Goal: Task Accomplishment & Management: Manage account settings

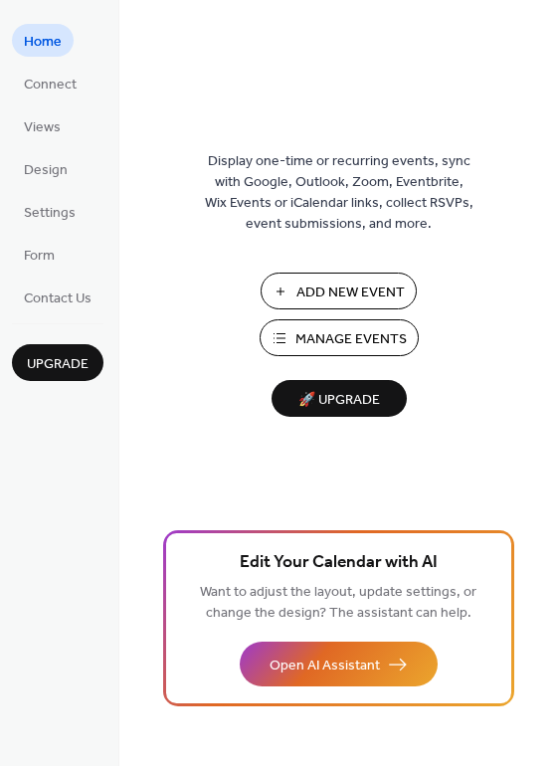
click at [329, 283] on span "Add New Event" at bounding box center [350, 292] width 108 height 21
click at [55, 215] on span "Settings" at bounding box center [50, 213] width 52 height 21
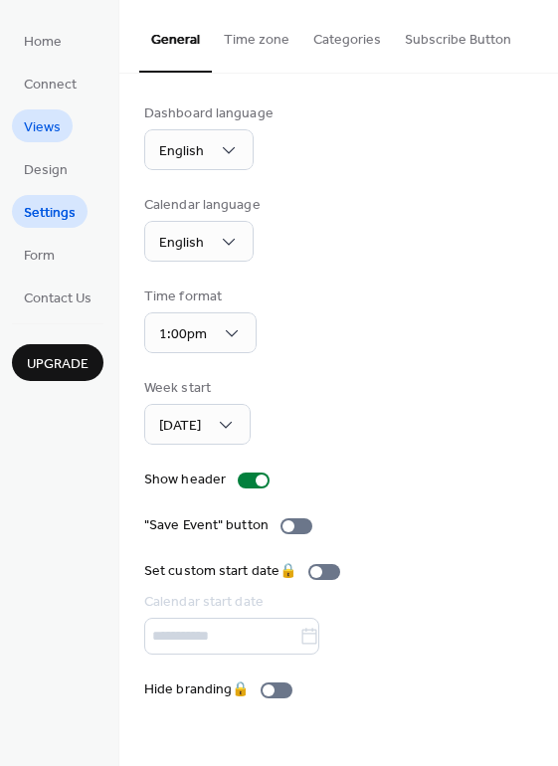
click at [50, 133] on span "Views" at bounding box center [42, 127] width 37 height 21
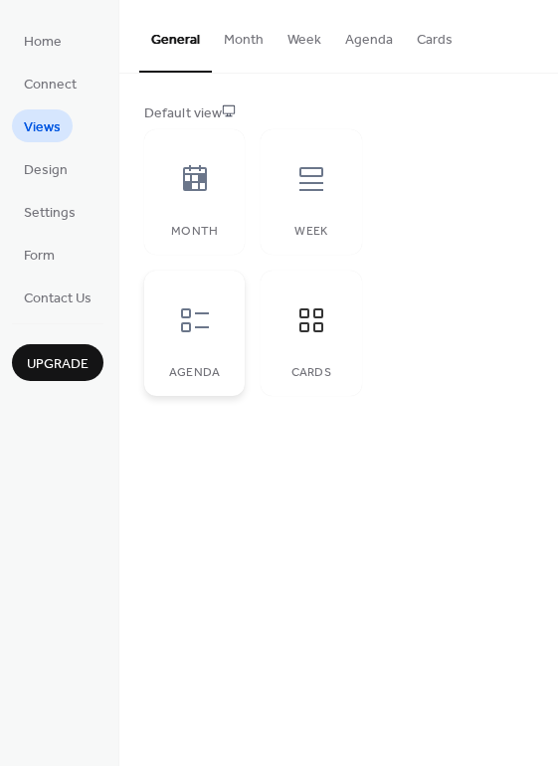
click at [219, 311] on div at bounding box center [195, 320] width 60 height 60
click at [320, 312] on icon at bounding box center [311, 320] width 32 height 32
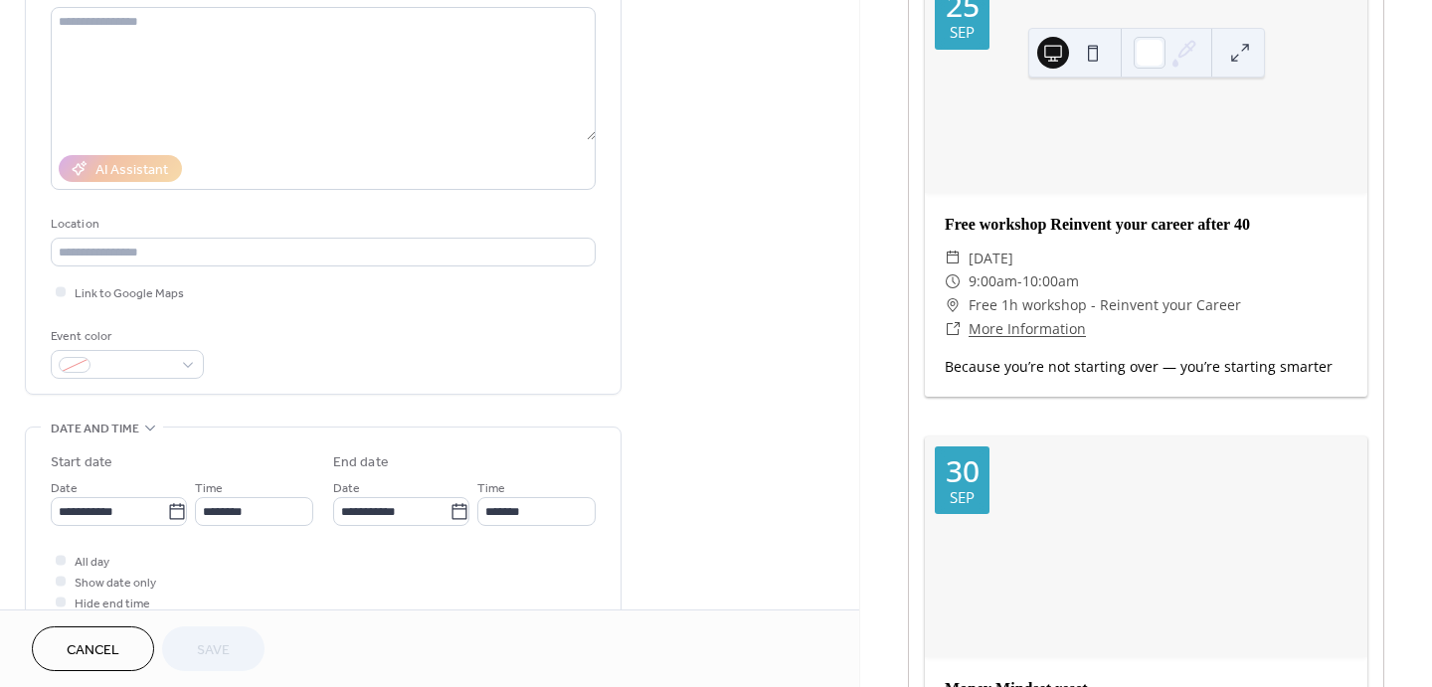
scroll to position [221, 0]
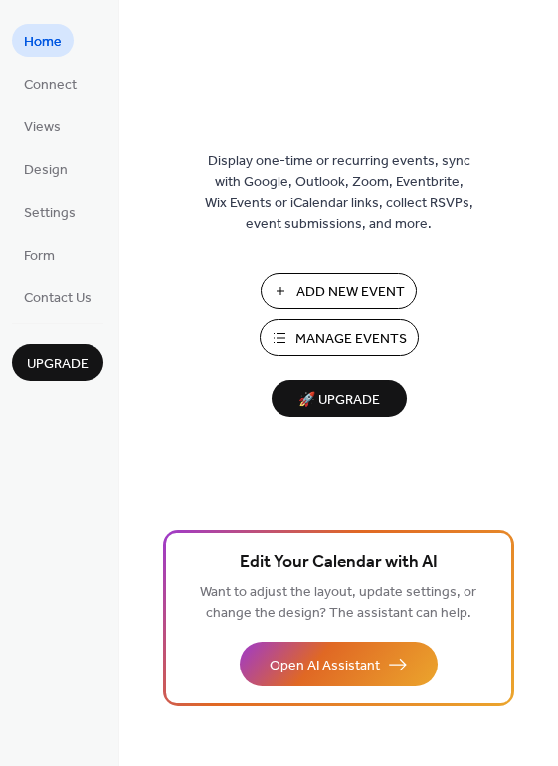
click at [358, 335] on span "Manage Events" at bounding box center [350, 339] width 111 height 21
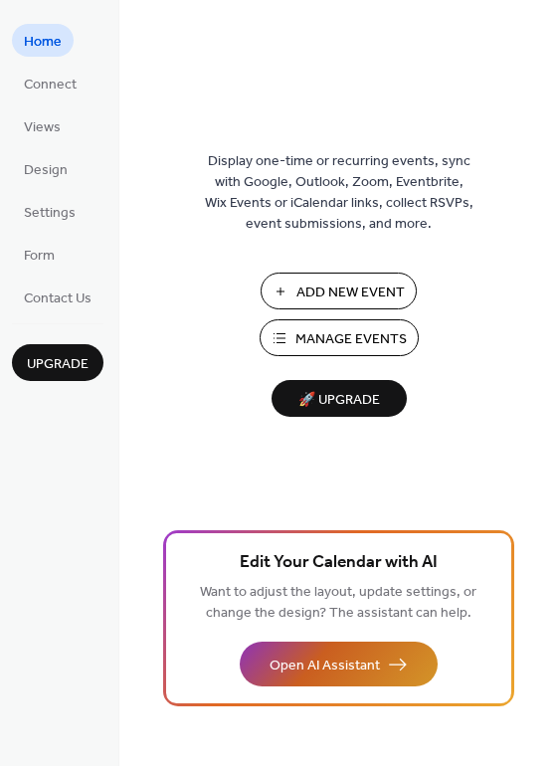
click at [400, 664] on button "Open AI Assistant" at bounding box center [339, 664] width 198 height 45
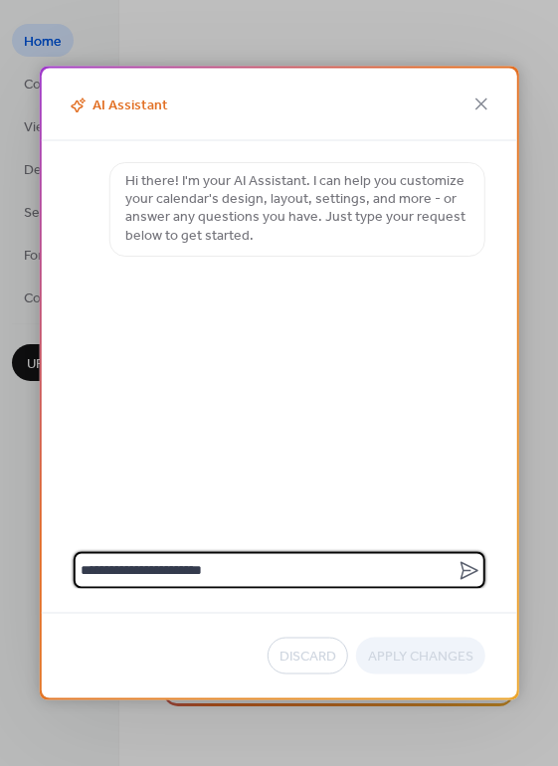
type textarea "**********"
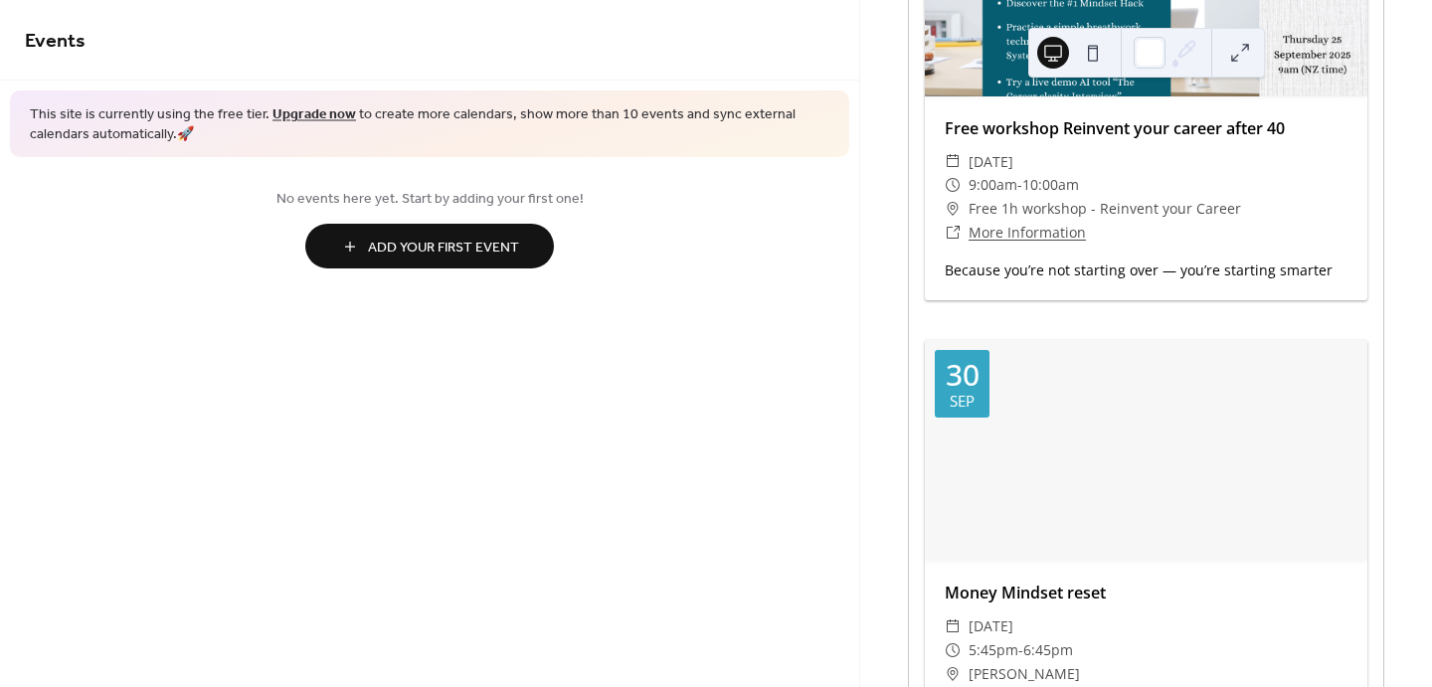
scroll to position [331, 0]
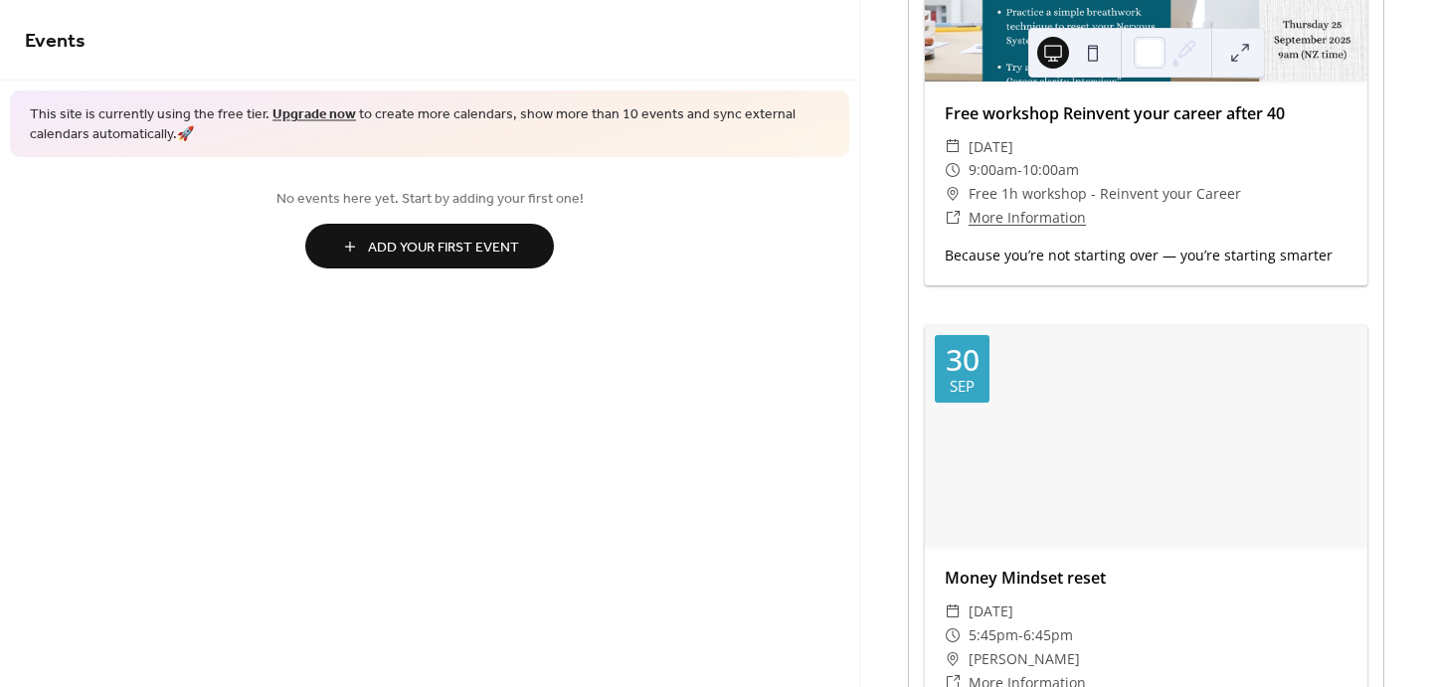
click at [1177, 225] on div "​ More Information" at bounding box center [1146, 218] width 403 height 24
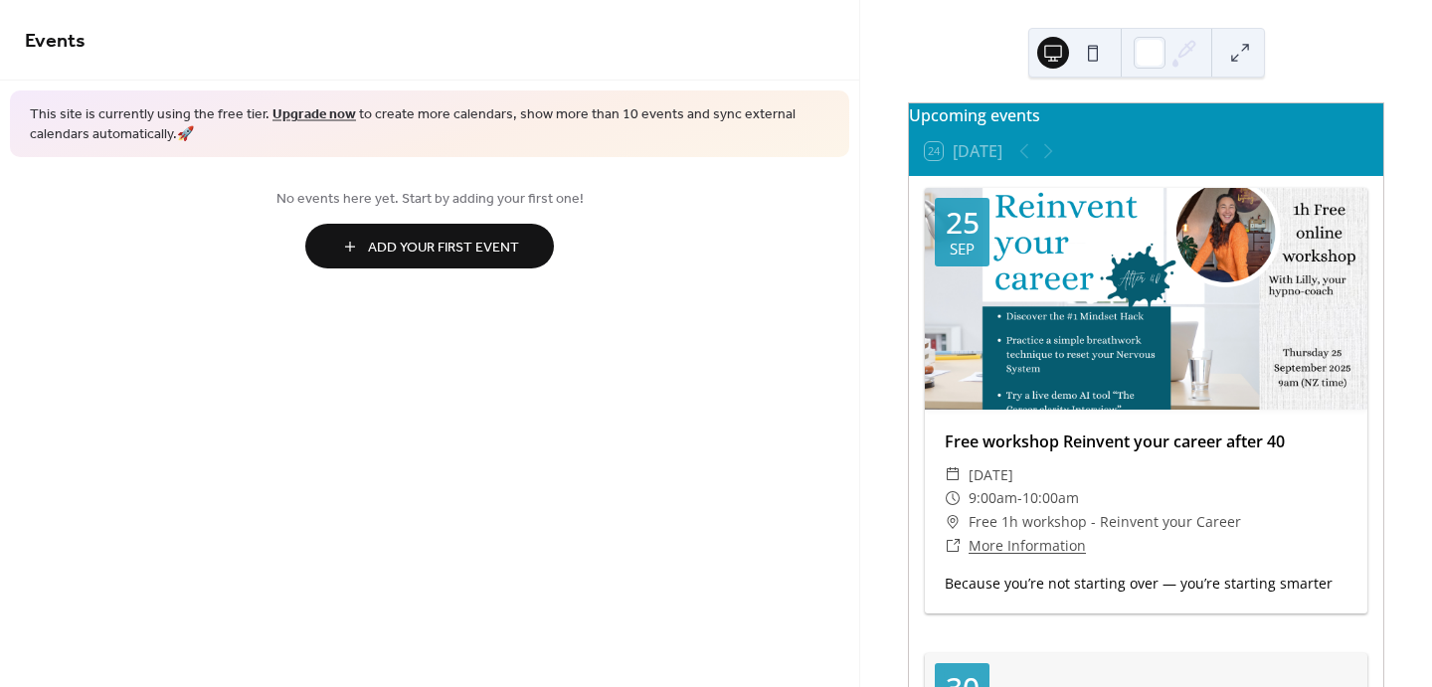
scroll to position [0, 0]
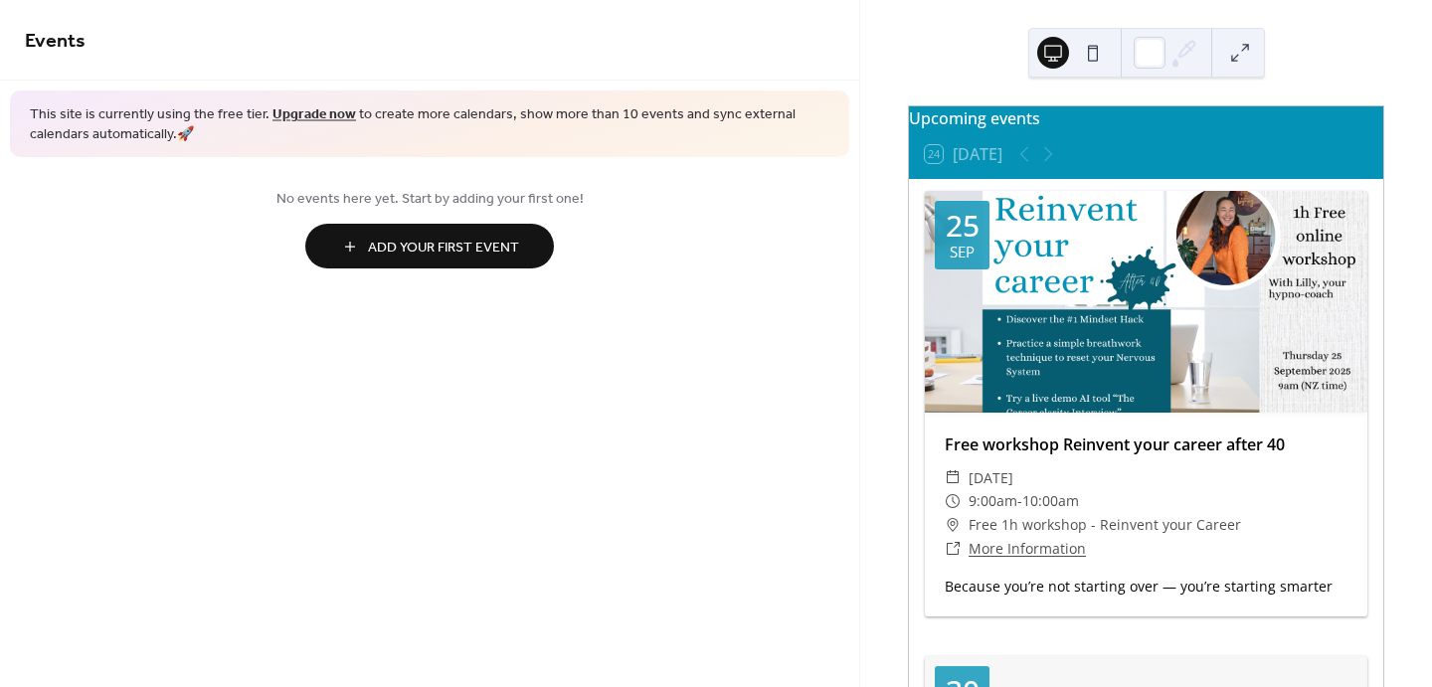
click at [1146, 143] on div "24 Today" at bounding box center [1146, 154] width 474 height 48
click at [1094, 298] on div at bounding box center [1146, 302] width 443 height 222
click at [1094, 329] on div at bounding box center [1146, 302] width 443 height 222
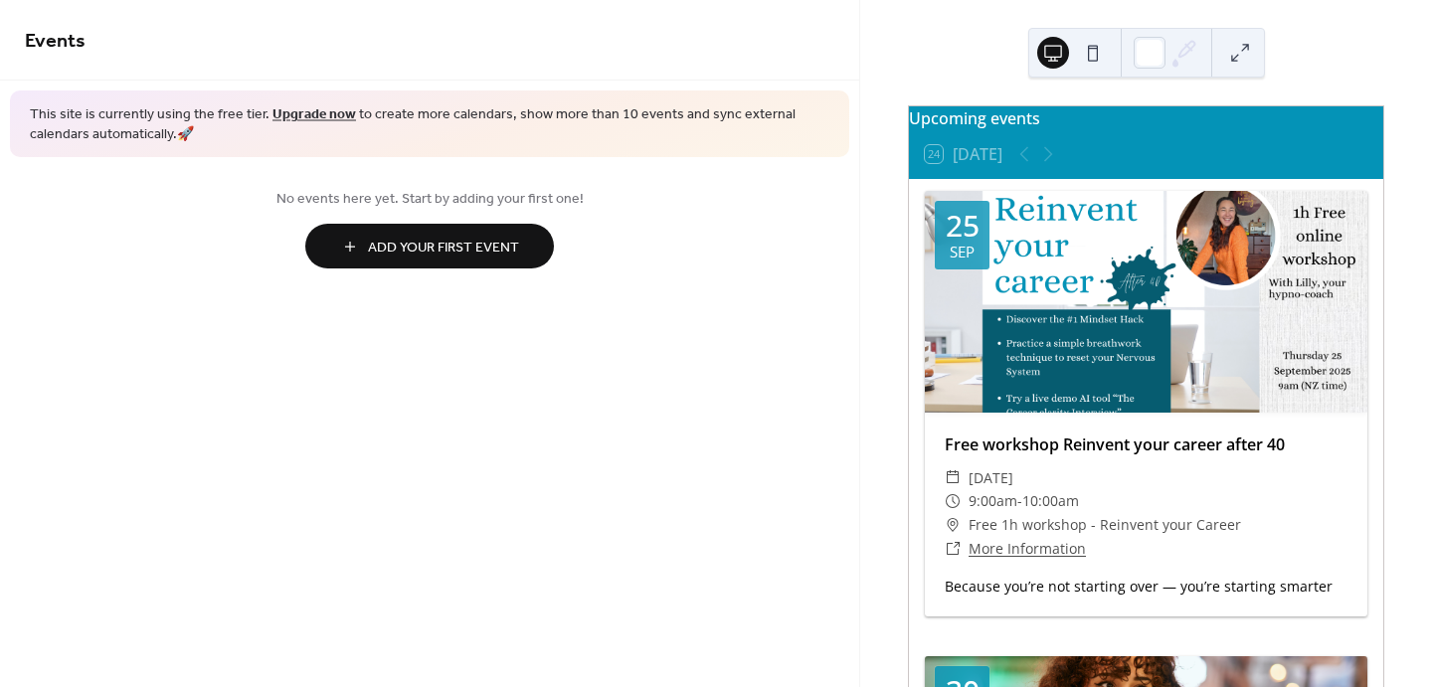
click at [1094, 329] on div at bounding box center [1146, 302] width 443 height 222
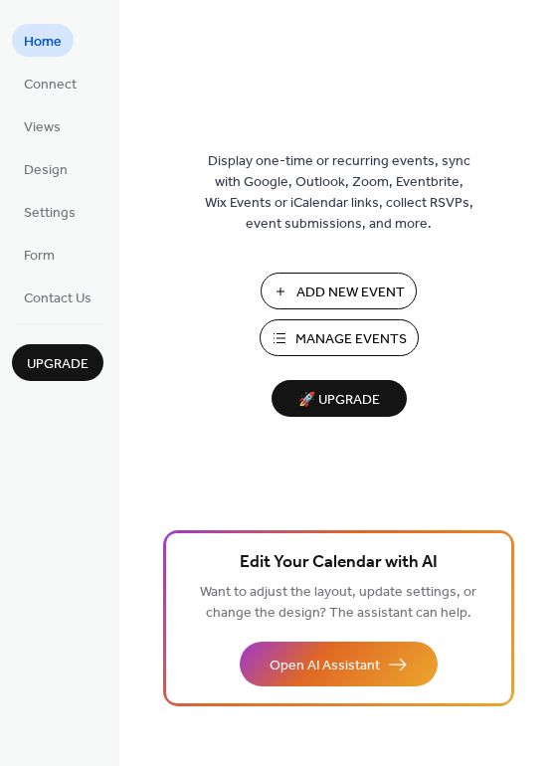
click at [331, 330] on span "Manage Events" at bounding box center [350, 339] width 111 height 21
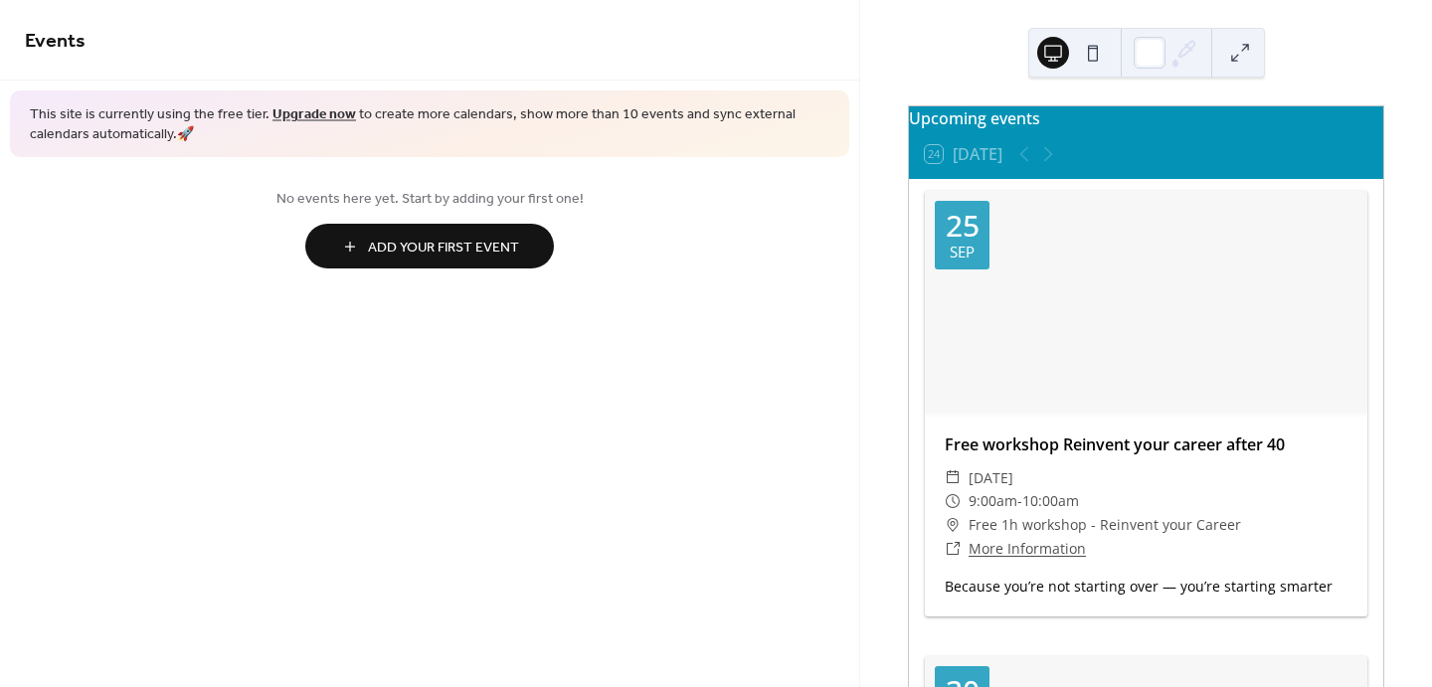
click at [1157, 336] on div at bounding box center [1146, 302] width 443 height 222
